Goal: Task Accomplishment & Management: Use online tool/utility

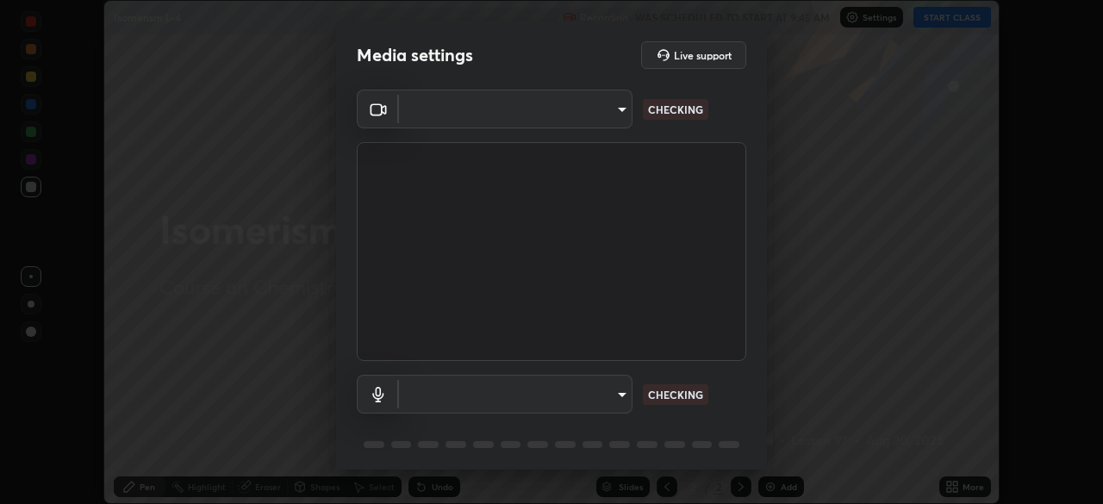
type input "ef407f58ae65e10c1af5a040b6eccf178273e27ca296938399710cc3d85b5032"
click at [438, 395] on body "Erase all Isomerism L-4 Recording WAS SCHEDULED TO START AT 9:45 AM Settings ST…" at bounding box center [551, 252] width 1103 height 504
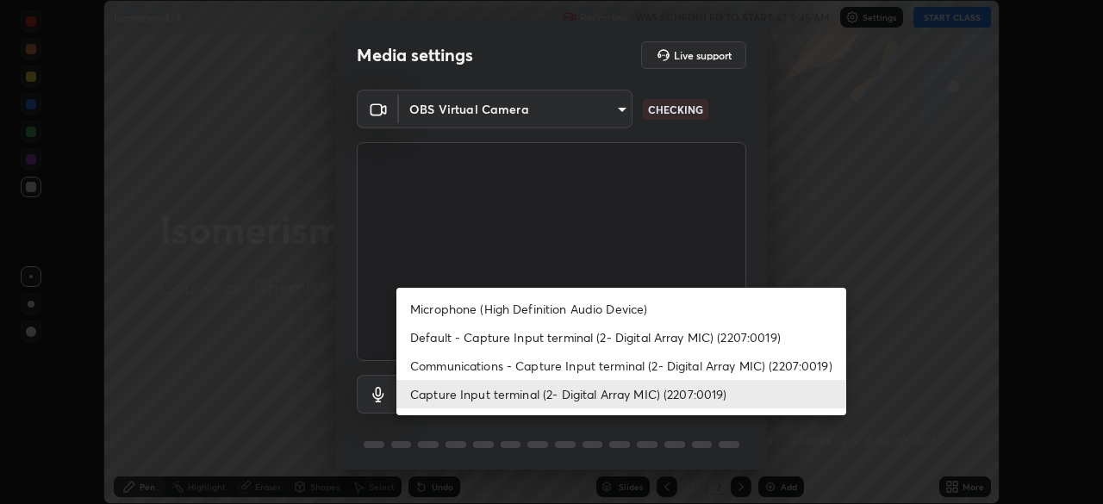
click at [438, 333] on li "Default - Capture Input terminal (2- Digital Array MIC) (2207:0019)" at bounding box center [621, 337] width 450 height 28
type input "default"
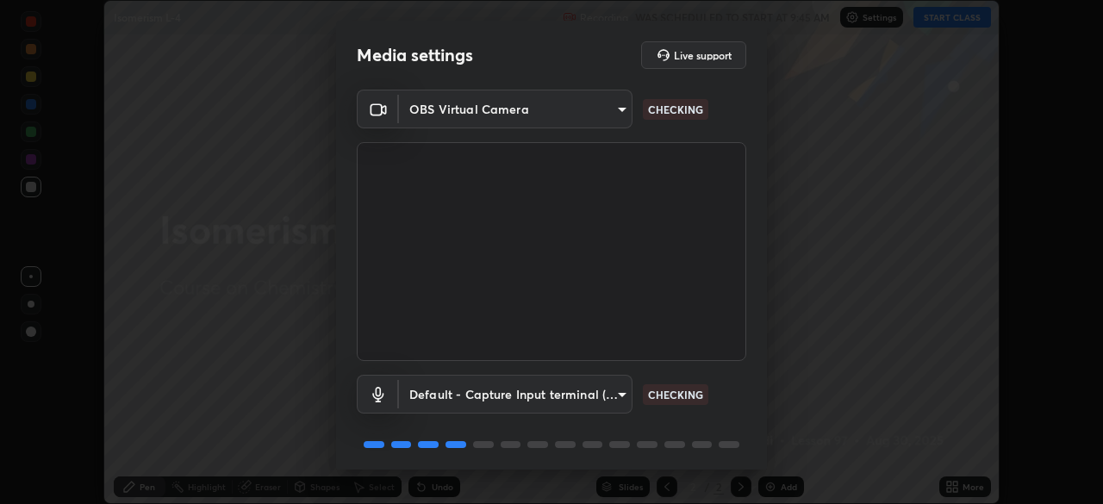
scroll to position [61, 0]
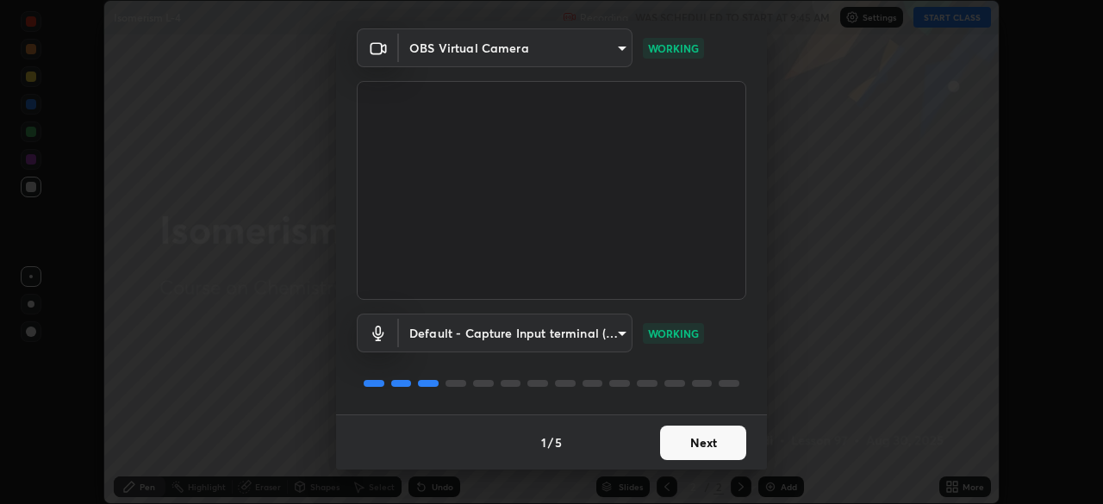
click at [714, 440] on button "Next" at bounding box center [703, 443] width 86 height 34
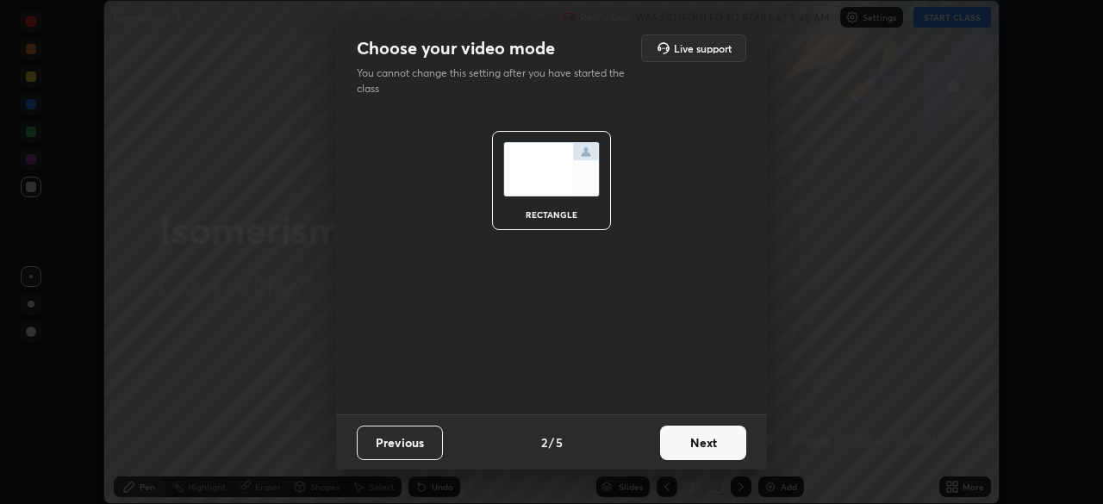
click at [719, 444] on button "Next" at bounding box center [703, 443] width 86 height 34
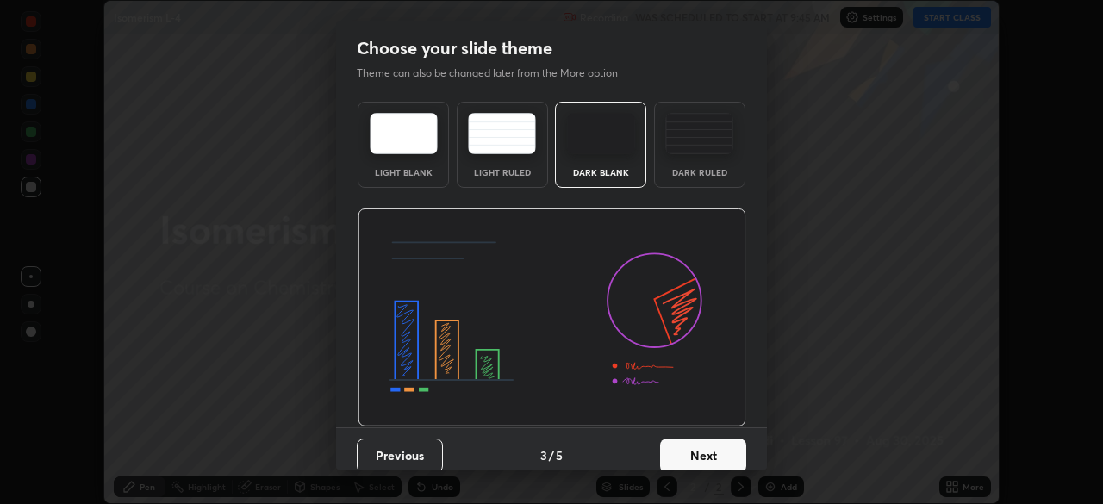
click at [720, 453] on button "Next" at bounding box center [703, 455] width 86 height 34
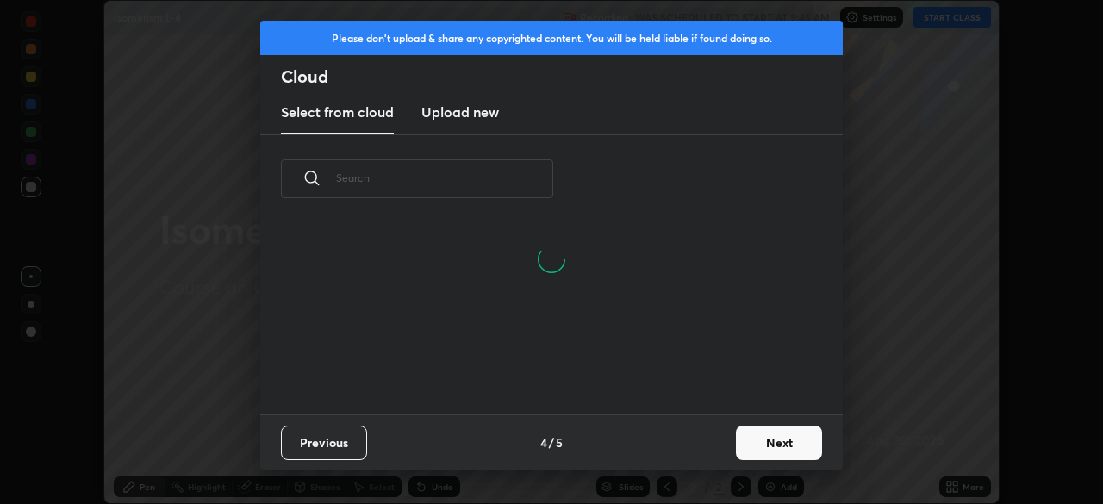
click at [764, 444] on button "Next" at bounding box center [779, 443] width 86 height 34
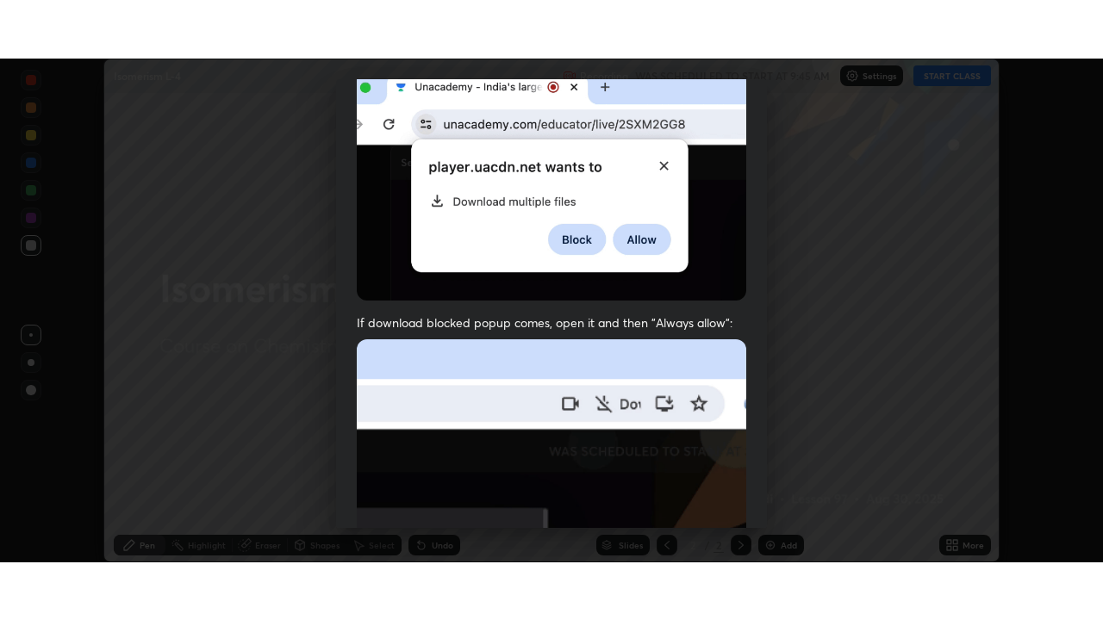
scroll to position [413, 0]
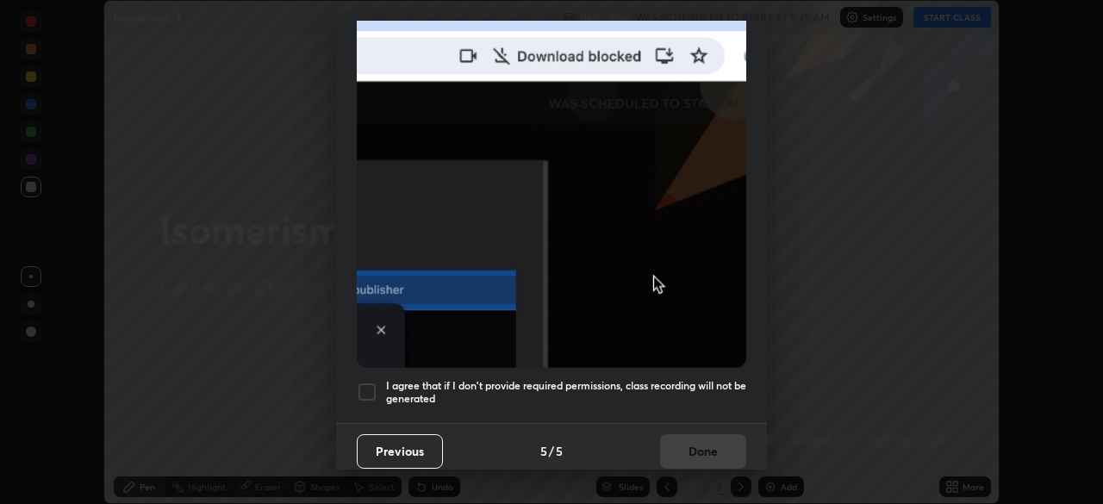
click at [365, 382] on div at bounding box center [367, 392] width 21 height 21
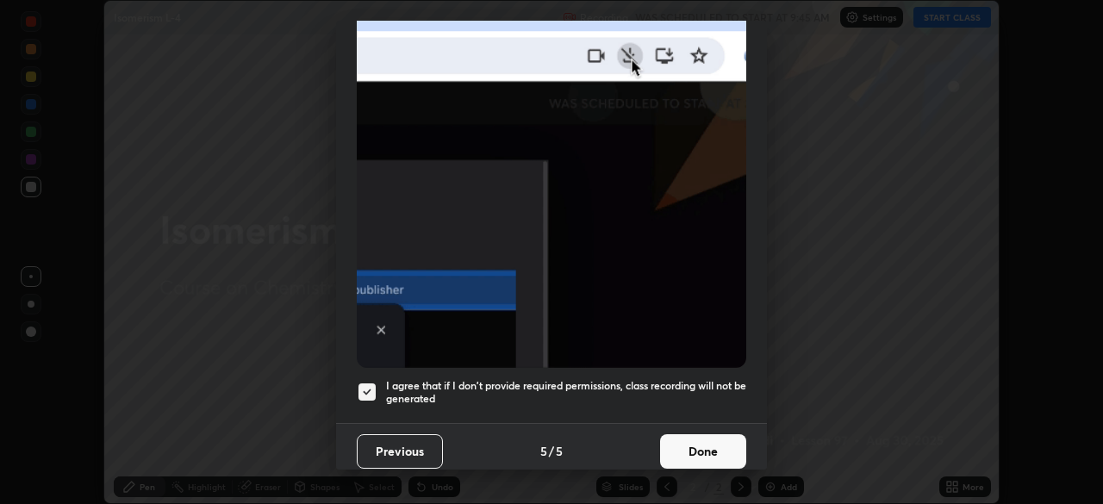
click at [700, 442] on button "Done" at bounding box center [703, 451] width 86 height 34
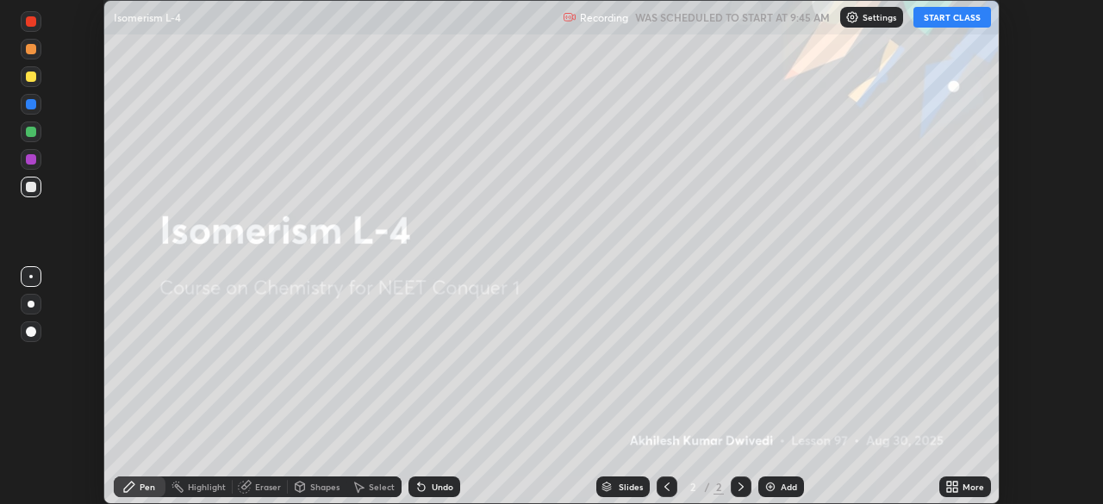
click at [953, 486] on icon at bounding box center [955, 484] width 4 height 4
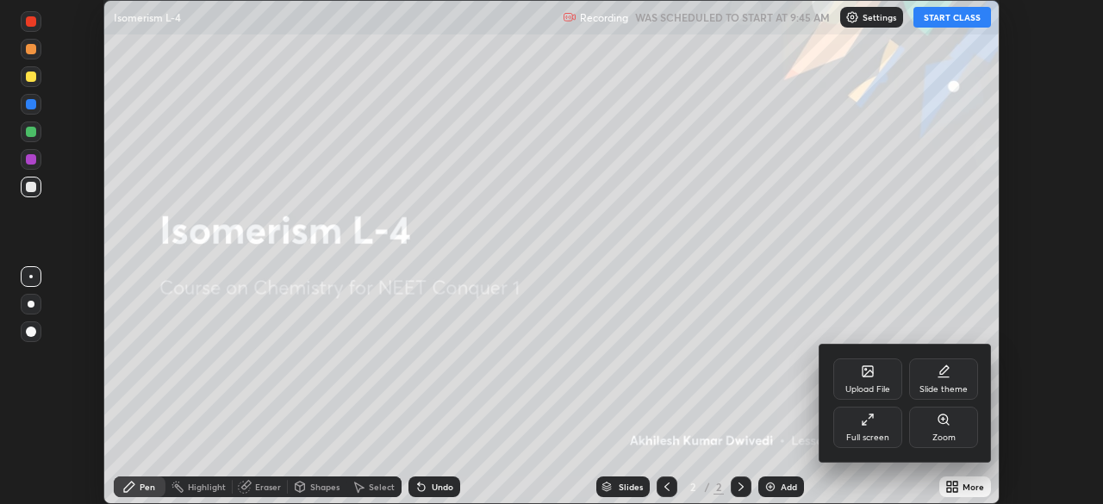
click at [868, 417] on icon at bounding box center [868, 420] width 14 height 14
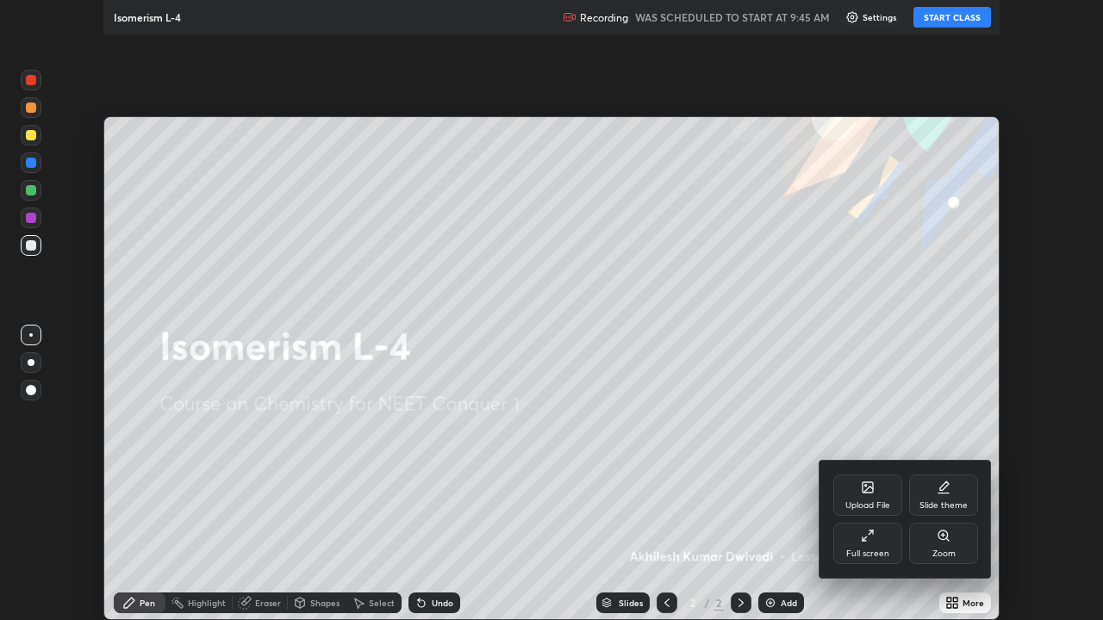
scroll to position [620, 1103]
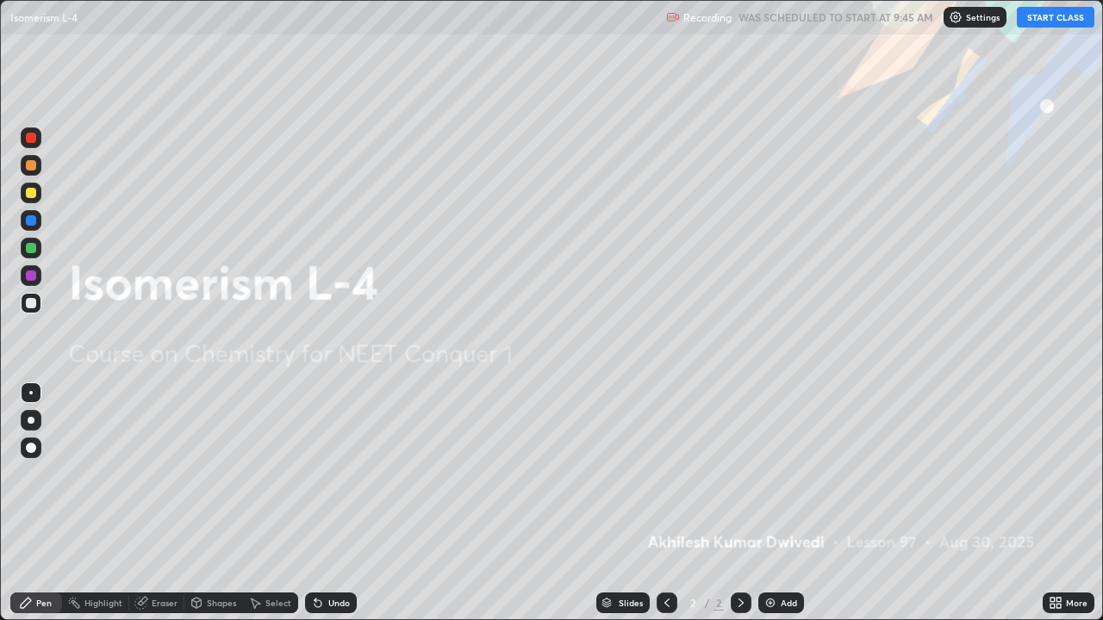
click at [769, 503] on img at bounding box center [770, 603] width 14 height 14
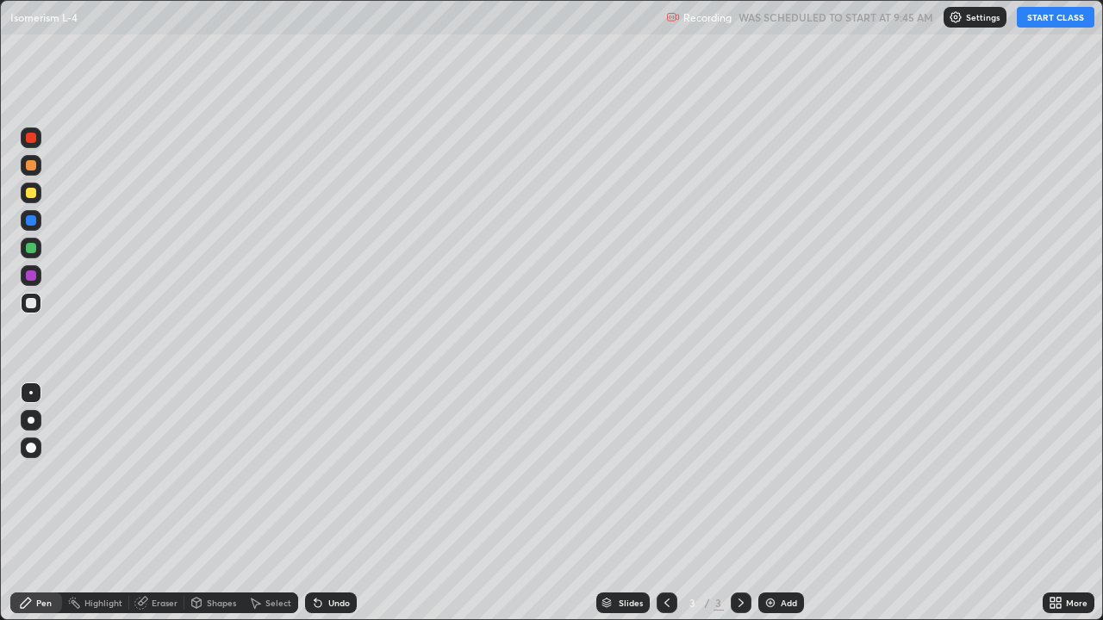
click at [1052, 18] on button "START CLASS" at bounding box center [1055, 17] width 78 height 21
click at [763, 503] on img at bounding box center [770, 603] width 14 height 14
click at [768, 503] on img at bounding box center [770, 603] width 14 height 14
click at [1046, 16] on button "End Class" at bounding box center [1059, 17] width 70 height 21
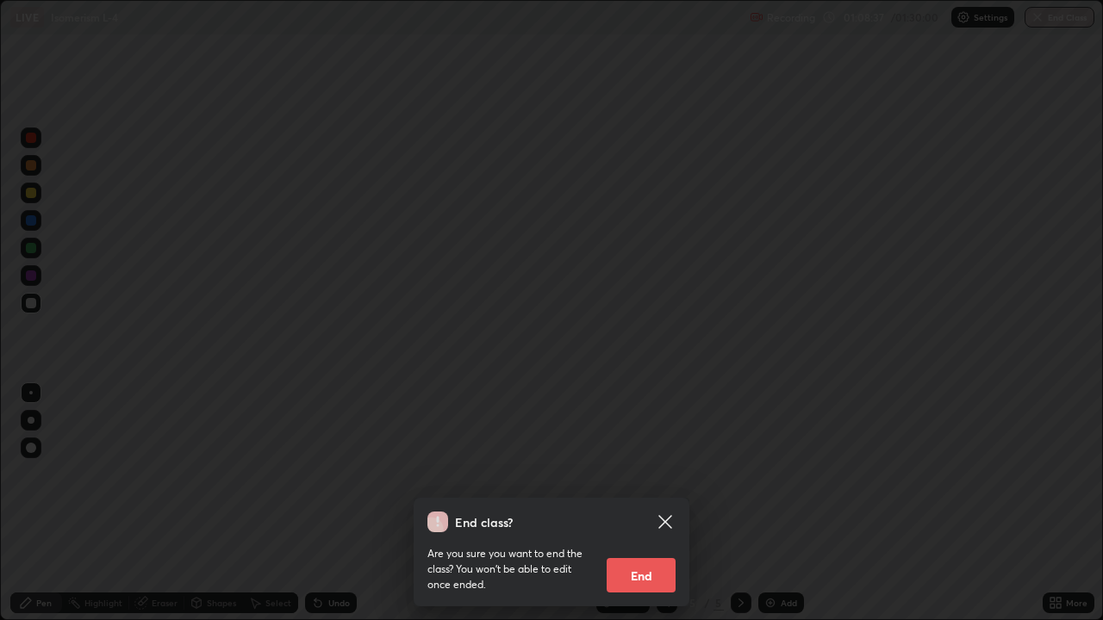
click at [652, 503] on button "End" at bounding box center [640, 575] width 69 height 34
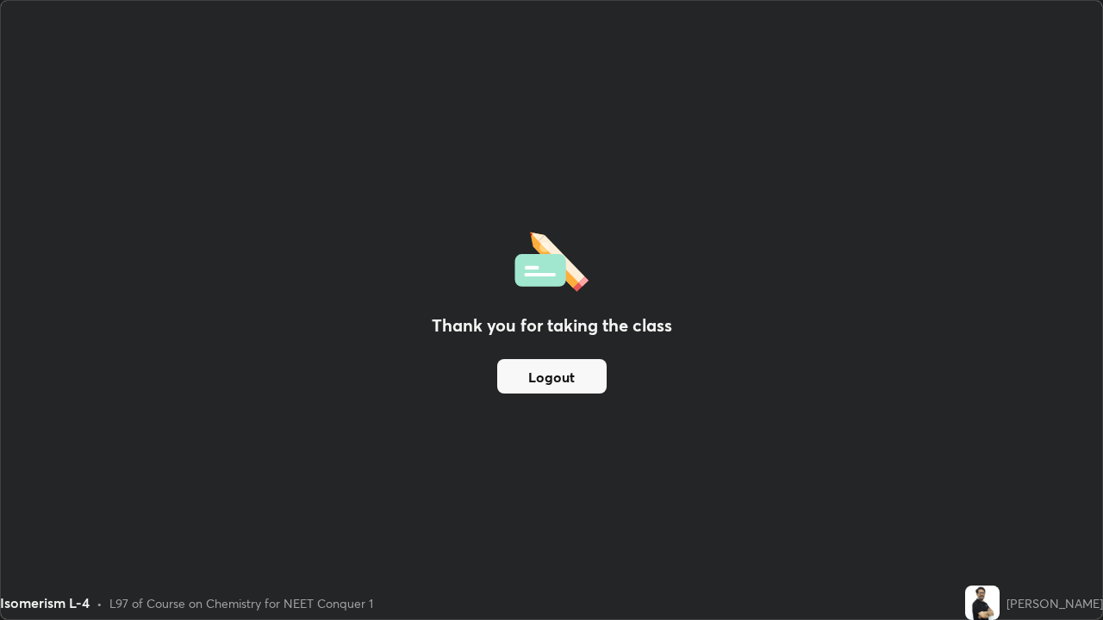
click at [565, 373] on button "Logout" at bounding box center [551, 376] width 109 height 34
